Goal: Book appointment/travel/reservation

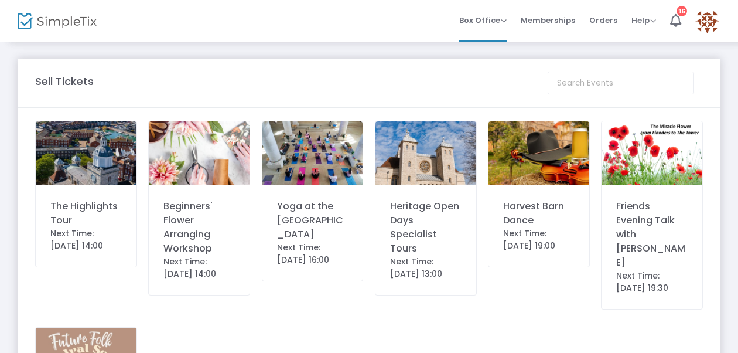
click at [531, 205] on div "Harvest Barn Dance" at bounding box center [538, 213] width 71 height 28
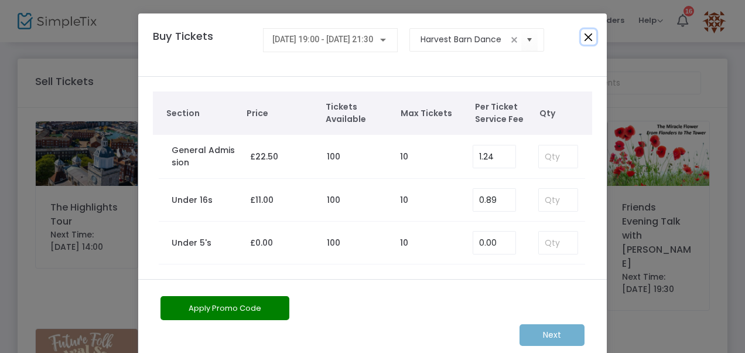
click at [587, 35] on button "Close" at bounding box center [588, 36] width 15 height 15
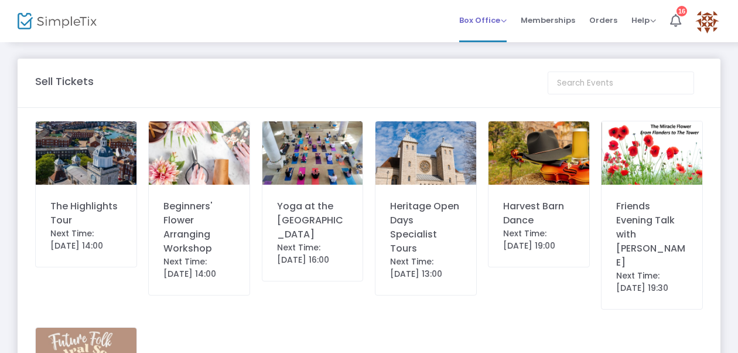
click at [506, 18] on span "Box Office" at bounding box center [482, 20] width 47 height 11
click at [607, 18] on span "Orders" at bounding box center [603, 20] width 28 height 30
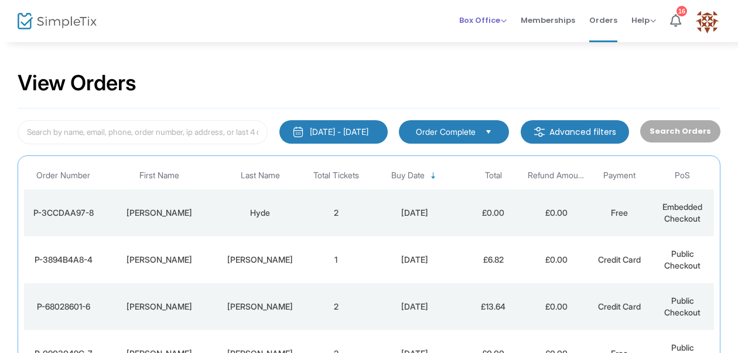
click at [504, 19] on span "Box Office" at bounding box center [482, 20] width 47 height 11
click at [506, 37] on li "Sell Tickets" at bounding box center [501, 39] width 84 height 23
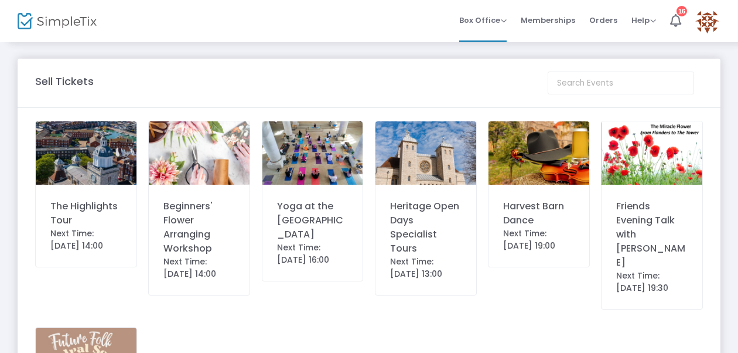
click at [185, 223] on div "Beginners' Flower Arranging Workshop" at bounding box center [198, 227] width 71 height 56
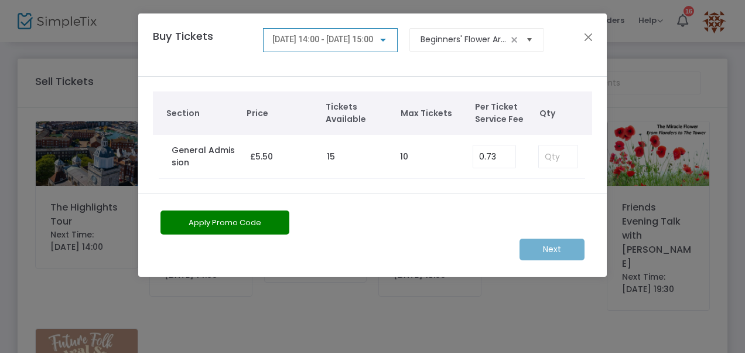
click at [533, 36] on span "Select" at bounding box center [529, 39] width 19 height 19
click at [583, 35] on button "Close" at bounding box center [588, 36] width 15 height 15
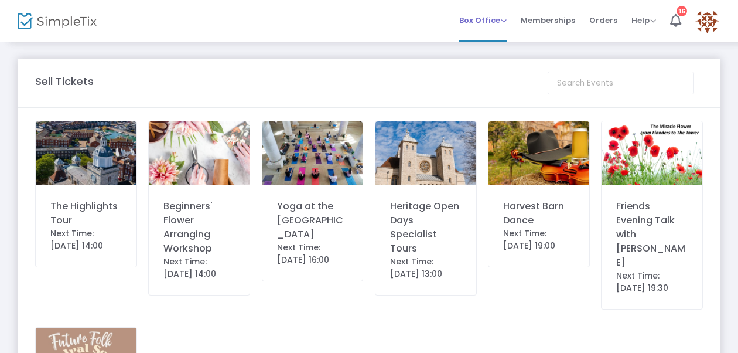
click at [509, 20] on li "Box Office Sell Tickets Bookings Sell Season Pass" at bounding box center [482, 21] width 61 height 42
click at [507, 21] on span "Box Office" at bounding box center [482, 20] width 47 height 11
click at [510, 63] on li "Bookings" at bounding box center [501, 61] width 84 height 23
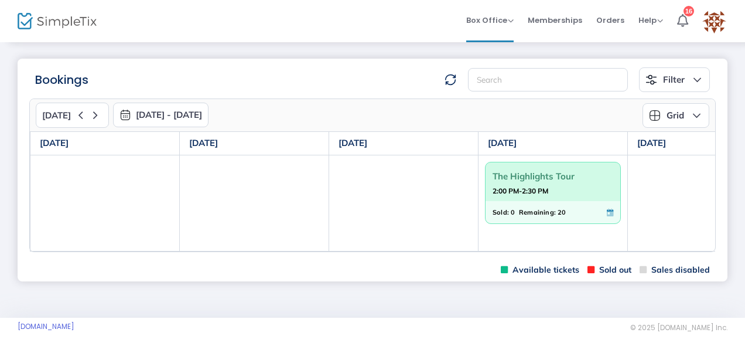
click at [189, 114] on button "[DATE] - [DATE]" at bounding box center [160, 114] width 95 height 25
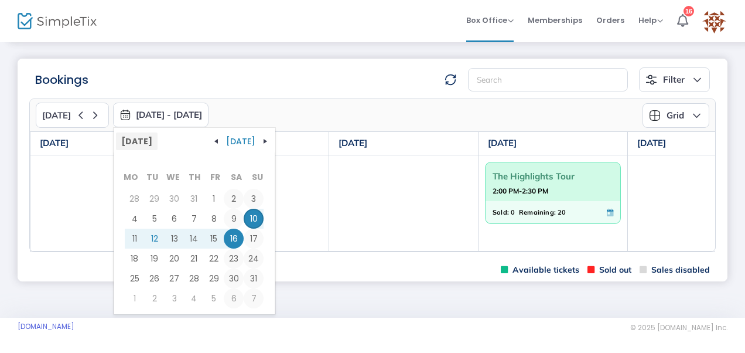
click at [155, 136] on span "[DATE]" at bounding box center [137, 141] width 42 height 18
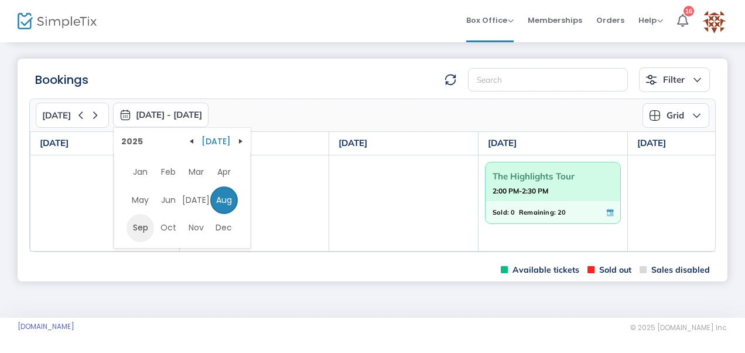
click at [129, 223] on span "Sep" at bounding box center [141, 228] width 28 height 28
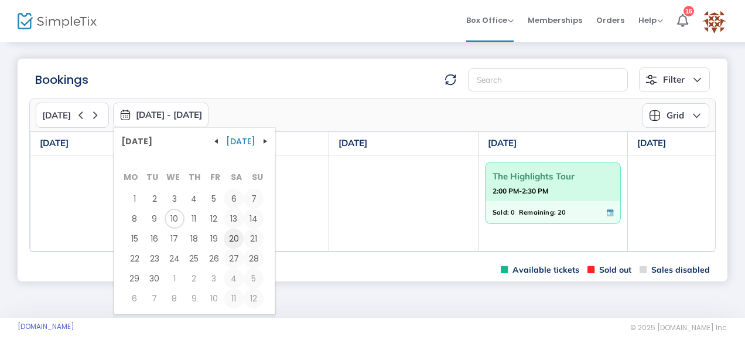
click at [230, 235] on span "20" at bounding box center [234, 238] width 20 height 20
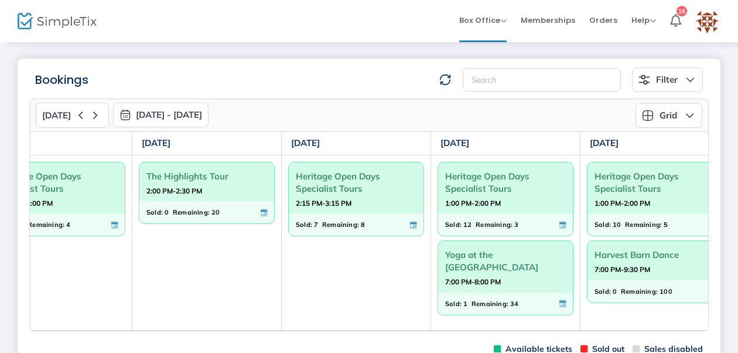
scroll to position [0, 367]
